Goal: Information Seeking & Learning: Learn about a topic

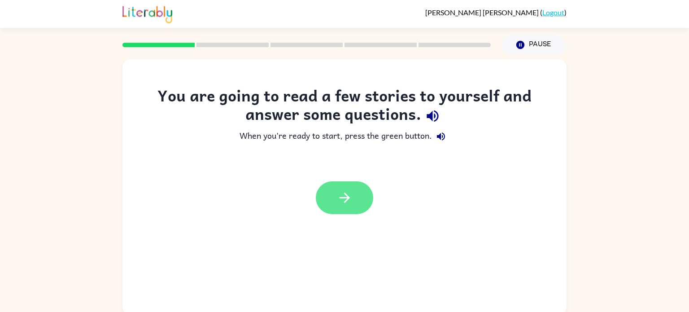
click at [358, 201] on button "button" at bounding box center [344, 197] width 57 height 33
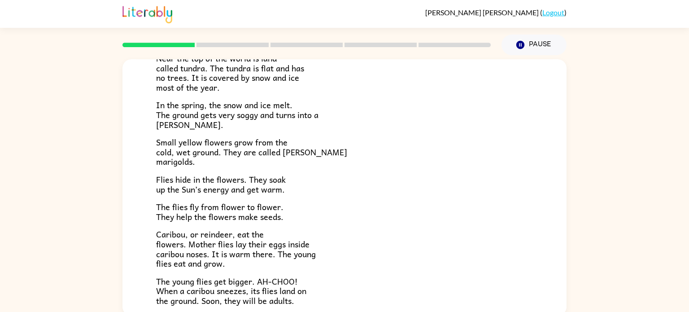
scroll to position [81, 0]
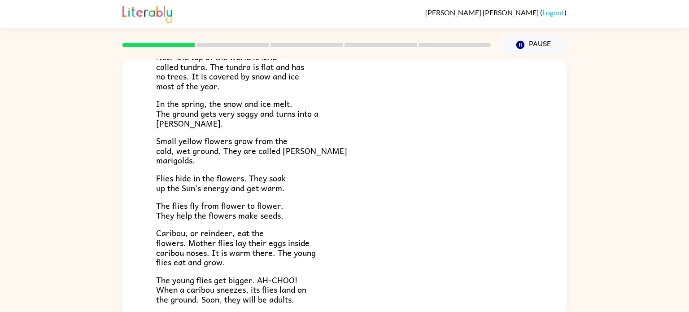
click at [352, 300] on div "Near the top of the world is land called tundra. The tundra is flat and has no …" at bounding box center [344, 181] width 377 height 301
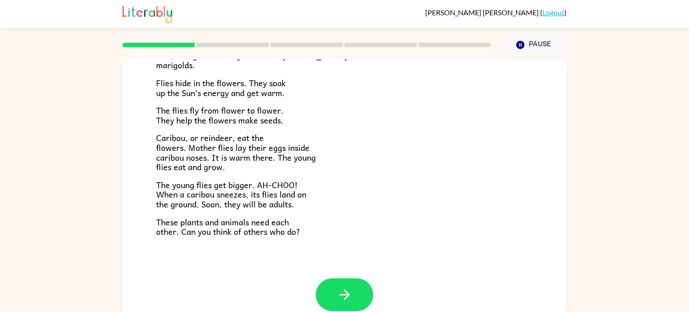
scroll to position [177, 0]
click at [352, 300] on button "button" at bounding box center [344, 293] width 57 height 33
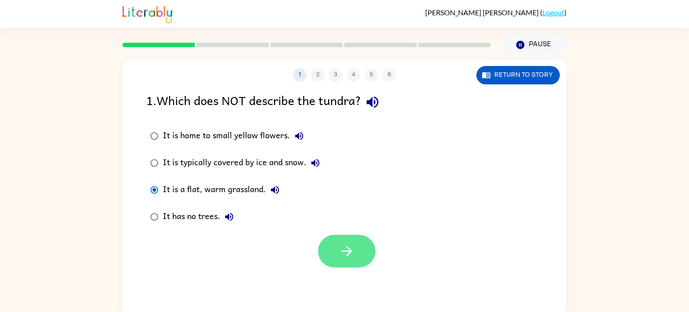
click at [328, 243] on button "button" at bounding box center [346, 251] width 57 height 33
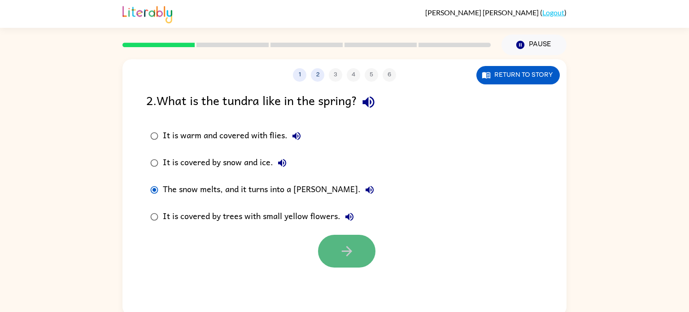
click at [355, 250] on button "button" at bounding box center [346, 251] width 57 height 33
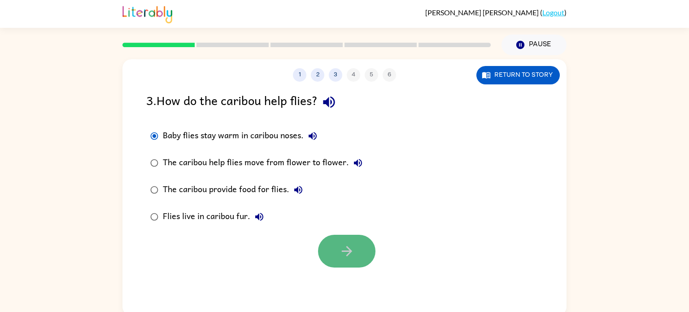
click at [332, 255] on button "button" at bounding box center [346, 251] width 57 height 33
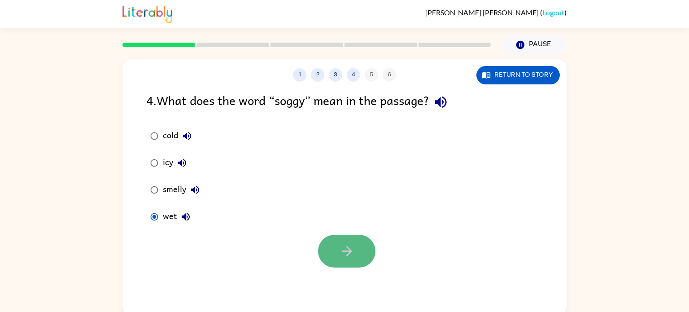
click at [344, 244] on icon "button" at bounding box center [347, 251] width 16 height 16
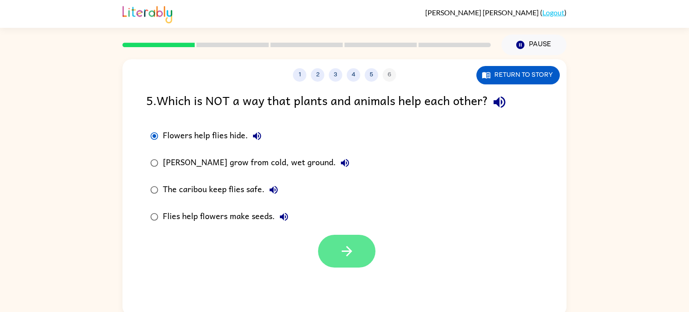
click at [356, 251] on button "button" at bounding box center [346, 251] width 57 height 33
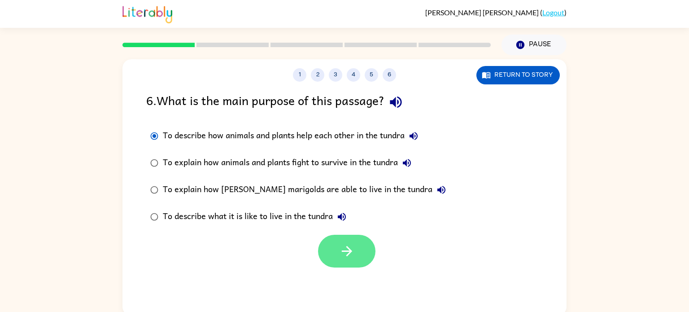
click at [361, 257] on button "button" at bounding box center [346, 251] width 57 height 33
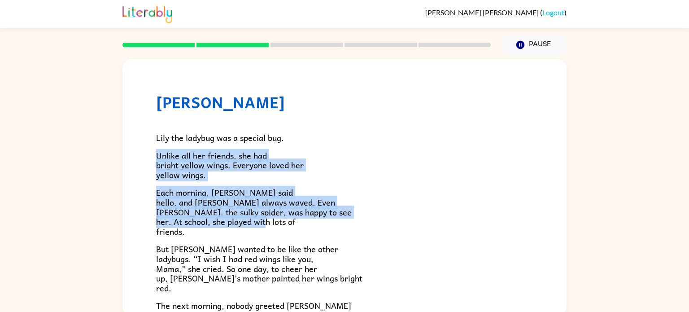
drag, startPoint x: 396, startPoint y: 223, endPoint x: 419, endPoint y: 136, distance: 89.6
click at [419, 136] on div "Lily the ladybug was a special bug. Unlike all her friends, she had bright yell…" at bounding box center [344, 294] width 377 height 367
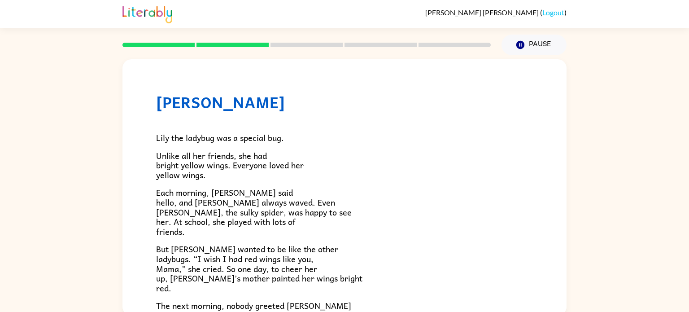
click at [387, 280] on p "But [PERSON_NAME] wanted to be like the other ladybugs. “I wish I had red wings…" at bounding box center [344, 268] width 377 height 48
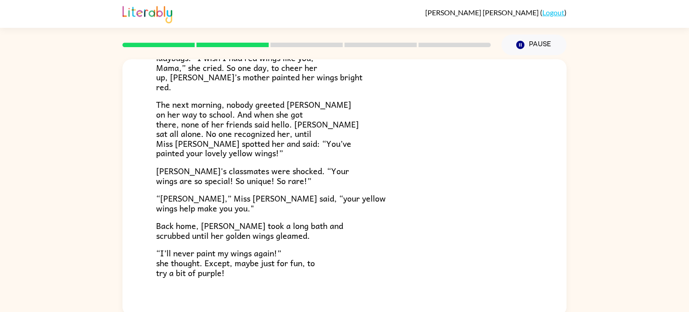
scroll to position [251, 0]
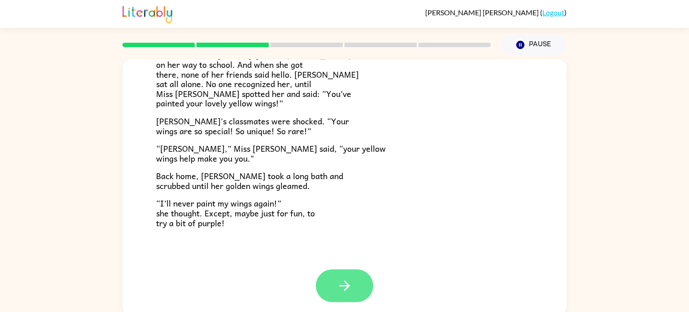
click at [354, 286] on button "button" at bounding box center [344, 285] width 57 height 33
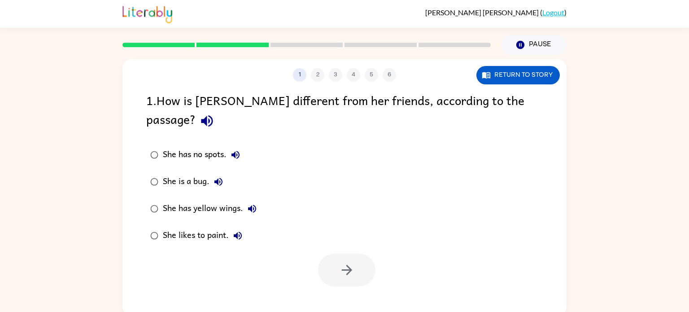
scroll to position [0, 0]
click at [354, 286] on div "1 2 3 4 5 6 Return to story 1 . How is Lily different from her friends, accordi…" at bounding box center [344, 187] width 444 height 256
click at [340, 262] on icon "button" at bounding box center [347, 270] width 16 height 16
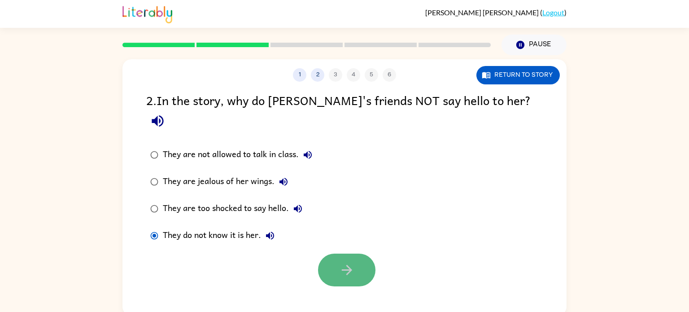
click at [325, 253] on button "button" at bounding box center [346, 269] width 57 height 33
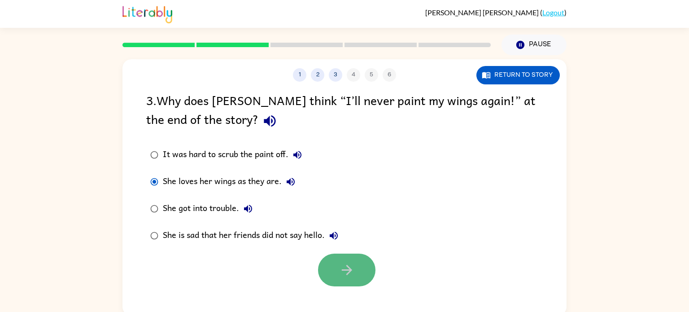
click at [366, 271] on button "button" at bounding box center [346, 269] width 57 height 33
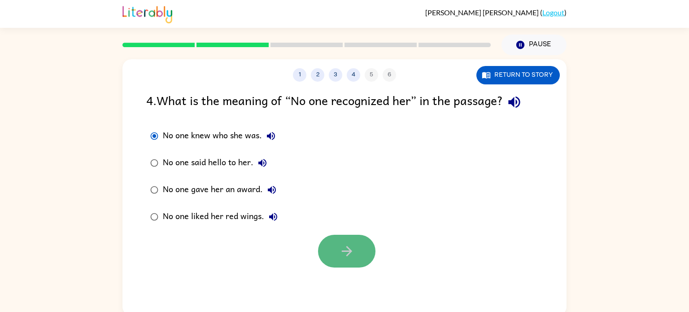
click at [351, 252] on icon "button" at bounding box center [346, 251] width 10 height 10
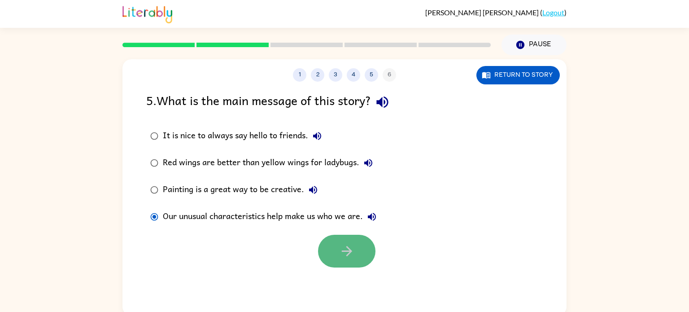
click at [350, 248] on icon "button" at bounding box center [347, 251] width 16 height 16
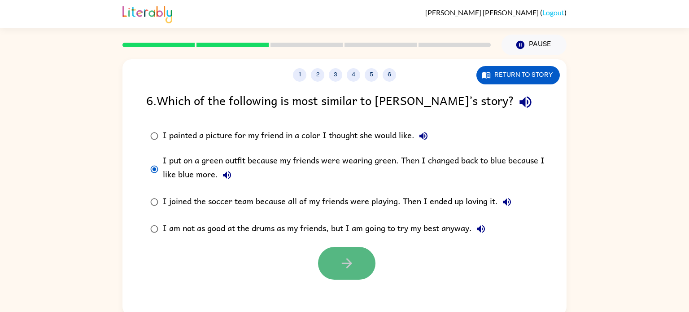
click at [336, 271] on button "button" at bounding box center [346, 263] width 57 height 33
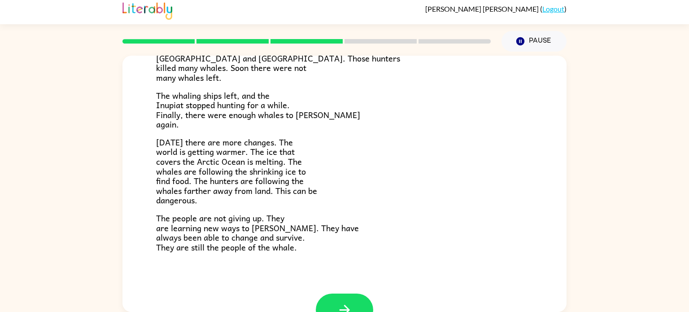
scroll to position [276, 0]
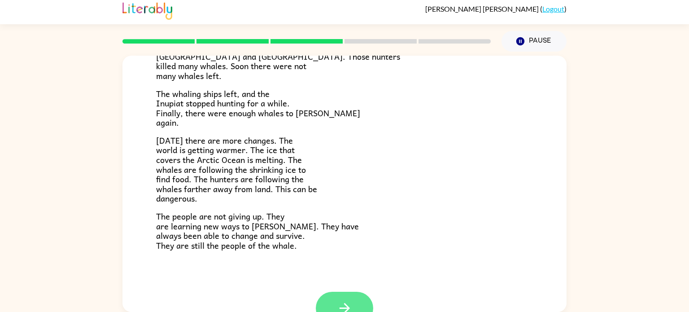
click at [338, 299] on button "button" at bounding box center [344, 308] width 57 height 33
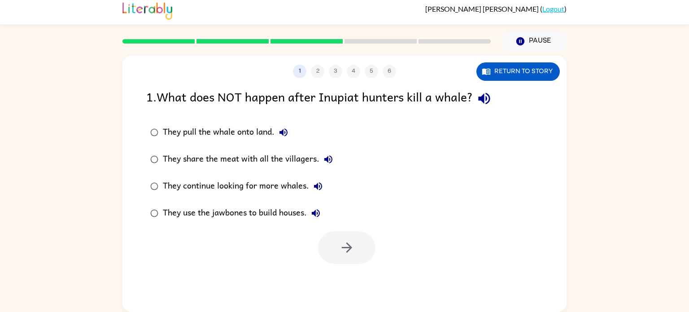
scroll to position [0, 0]
click at [341, 253] on icon "button" at bounding box center [347, 248] width 16 height 16
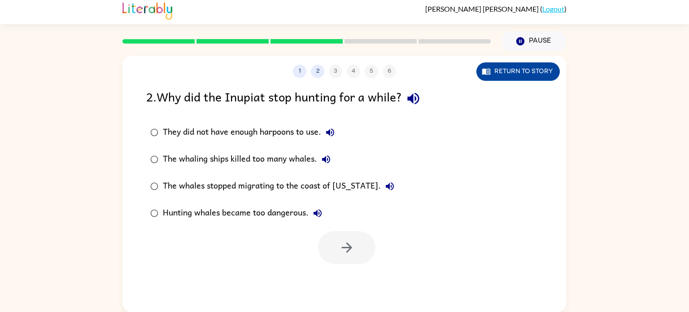
click at [496, 64] on button "Return to story" at bounding box center [517, 71] width 83 height 18
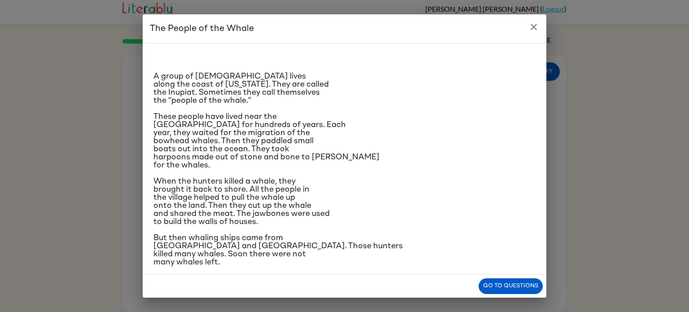
click at [532, 27] on icon "close" at bounding box center [533, 27] width 11 height 11
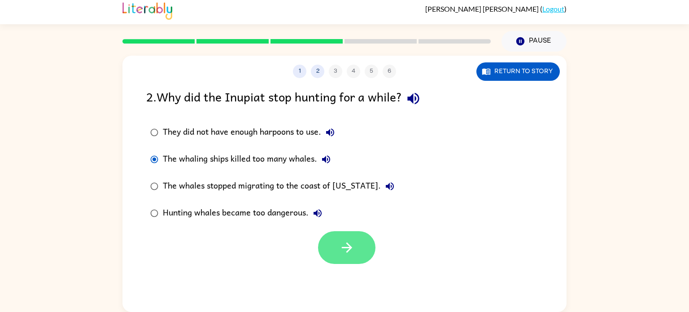
click at [356, 256] on button "button" at bounding box center [346, 247] width 57 height 33
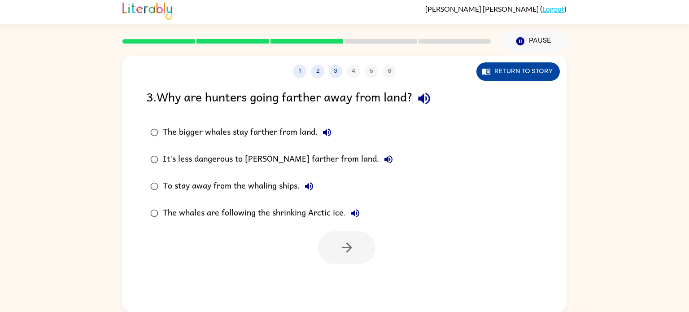
click at [519, 66] on button "Return to story" at bounding box center [517, 71] width 83 height 18
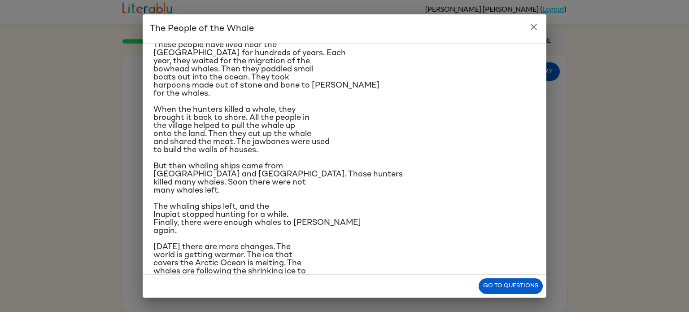
scroll to position [84, 0]
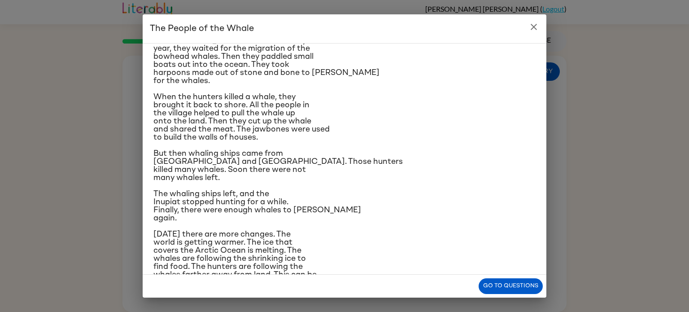
click at [533, 29] on icon "close" at bounding box center [533, 27] width 11 height 11
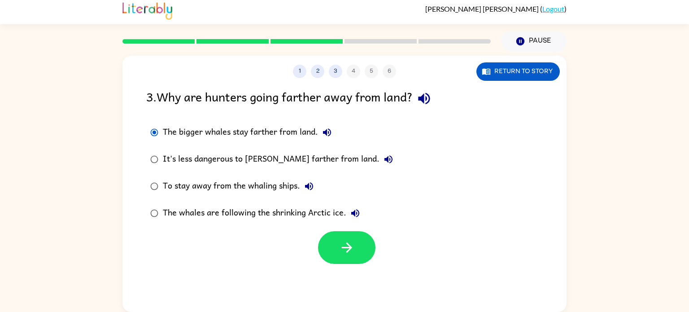
click at [361, 230] on div at bounding box center [344, 245] width 444 height 37
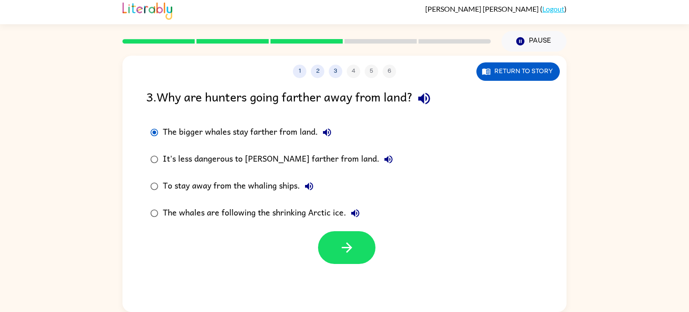
click at [361, 230] on div at bounding box center [344, 245] width 444 height 37
click at [355, 236] on button "button" at bounding box center [346, 247] width 57 height 33
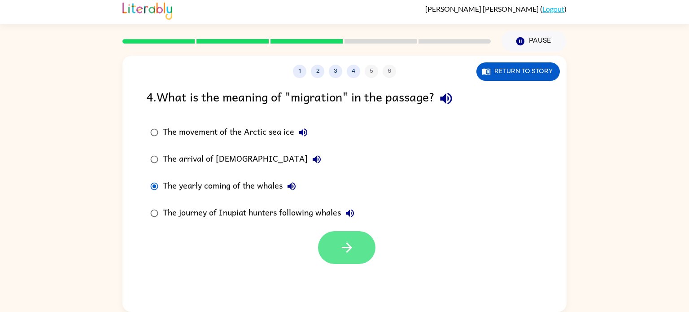
click at [346, 258] on button "button" at bounding box center [346, 247] width 57 height 33
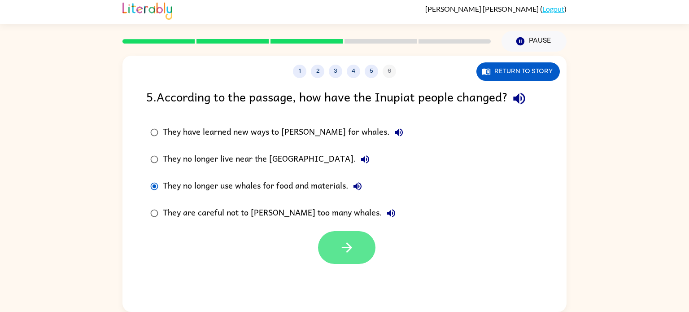
click at [336, 245] on button "button" at bounding box center [346, 247] width 57 height 33
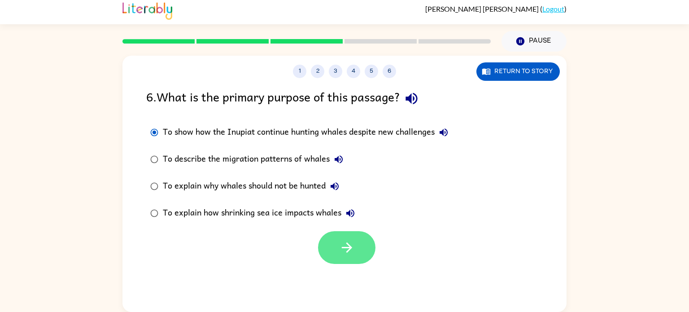
click at [338, 255] on button "button" at bounding box center [346, 247] width 57 height 33
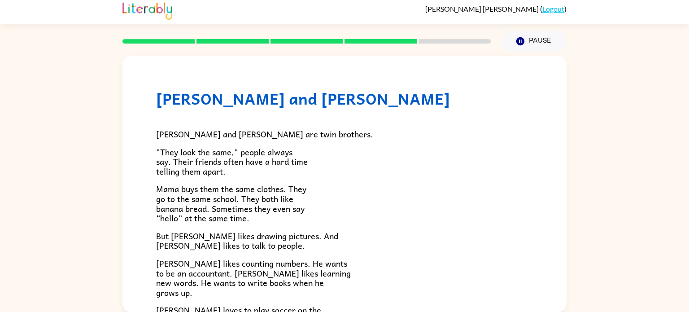
click at [297, 154] on p ""They look the same," people always say. Their friends often have a hard time t…" at bounding box center [344, 161] width 377 height 29
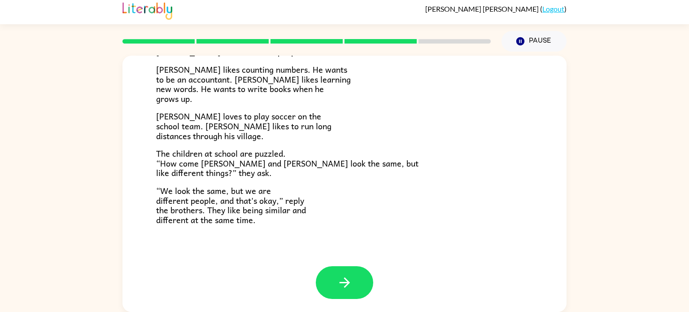
scroll to position [190, 0]
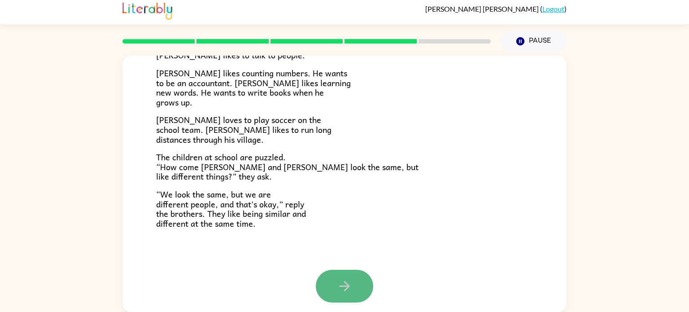
click at [350, 273] on button "button" at bounding box center [344, 286] width 57 height 33
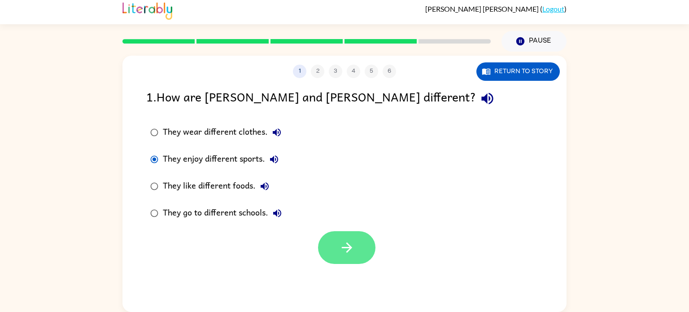
click at [358, 248] on button "button" at bounding box center [346, 247] width 57 height 33
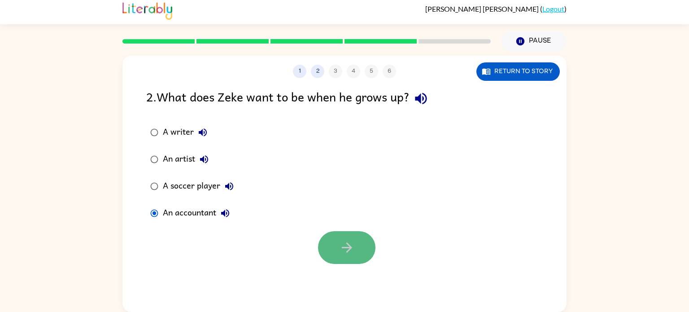
click at [332, 242] on button "button" at bounding box center [346, 247] width 57 height 33
click at [337, 233] on button "button" at bounding box center [346, 247] width 57 height 33
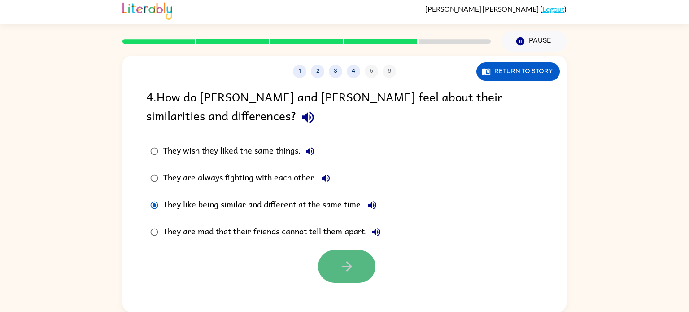
click at [352, 279] on button "button" at bounding box center [346, 266] width 57 height 33
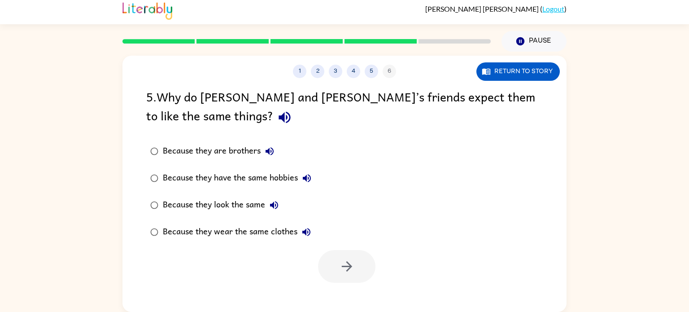
click at [468, 194] on div "Because they are brothers Because they have the same hobbies Because they look …" at bounding box center [356, 192] width 420 height 108
click at [175, 241] on div "Because they wear the same clothes" at bounding box center [239, 232] width 153 height 18
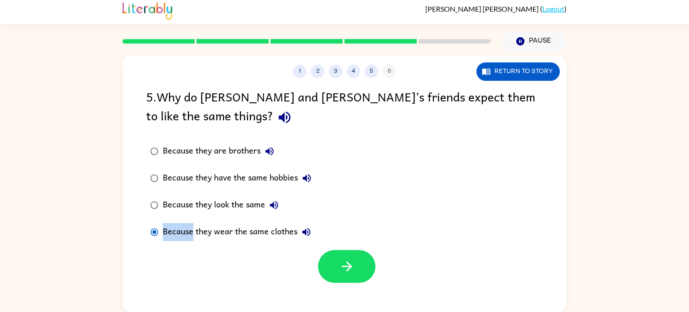
click at [175, 241] on div "Because they wear the same clothes" at bounding box center [239, 232] width 153 height 18
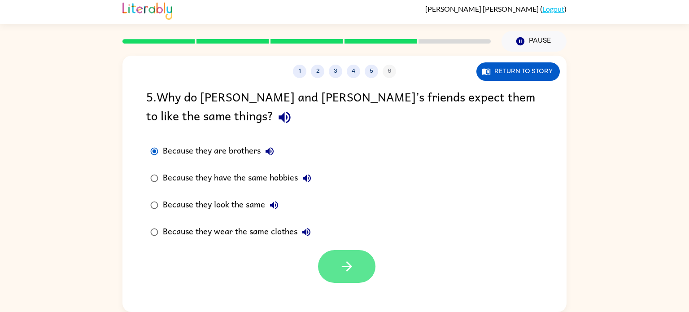
click at [341, 257] on button "button" at bounding box center [346, 266] width 57 height 33
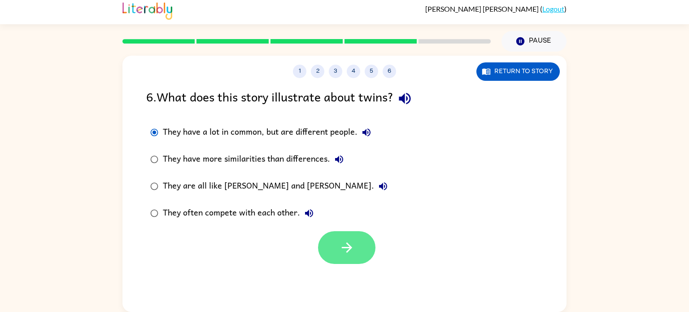
click at [327, 256] on button "button" at bounding box center [346, 247] width 57 height 33
